Goal: Find specific page/section: Find specific page/section

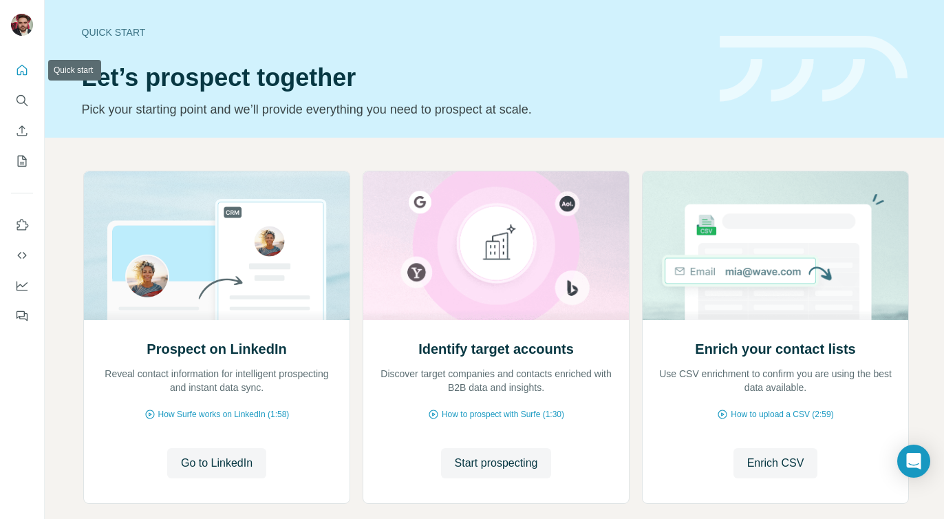
click at [29, 74] on button "Quick start" at bounding box center [22, 70] width 22 height 25
click at [21, 107] on icon "Search" at bounding box center [22, 101] width 14 height 14
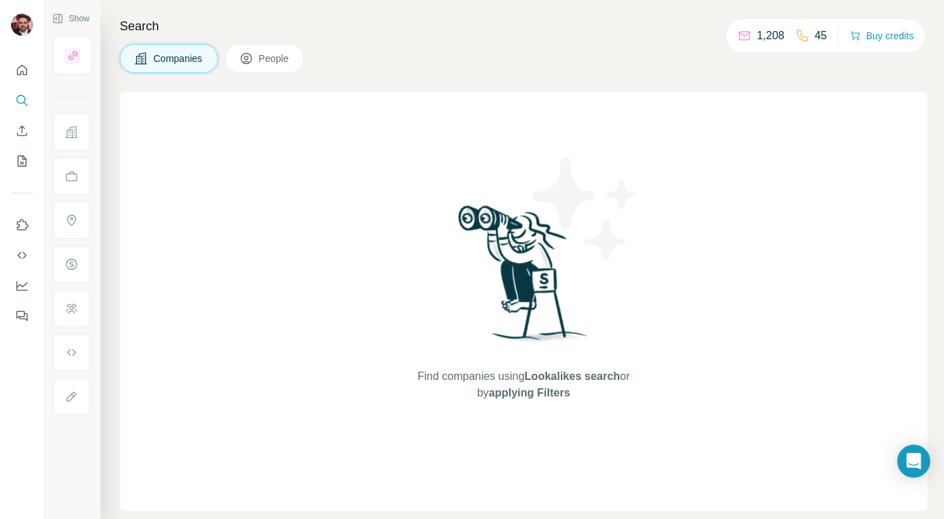
click at [252, 58] on icon at bounding box center [246, 58] width 11 height 11
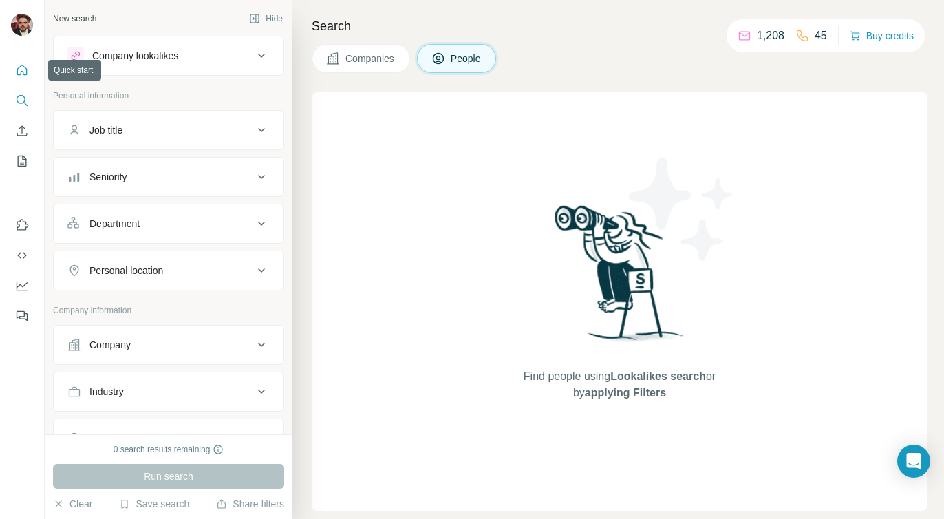
click at [19, 68] on icon "Quick start" at bounding box center [22, 70] width 14 height 14
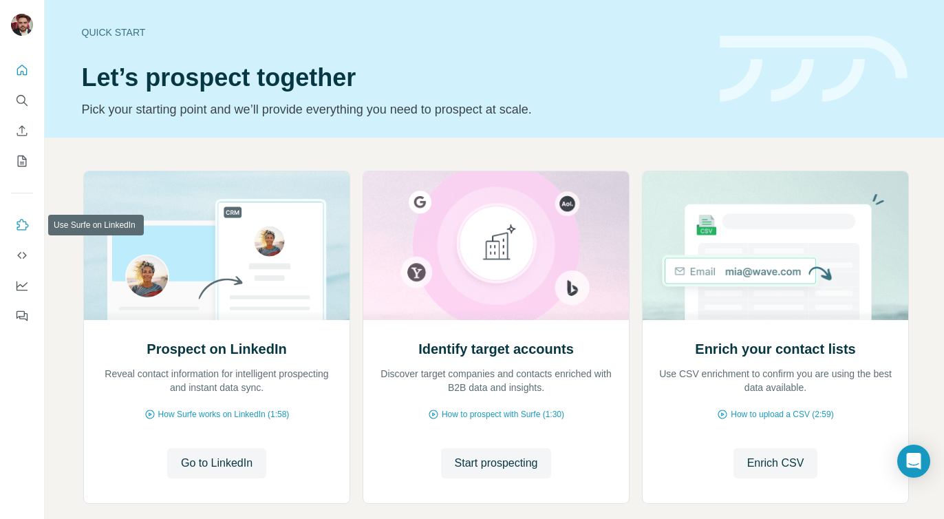
click at [25, 227] on icon "Use Surfe on LinkedIn" at bounding box center [23, 224] width 12 height 11
